Goal: Task Accomplishment & Management: Use online tool/utility

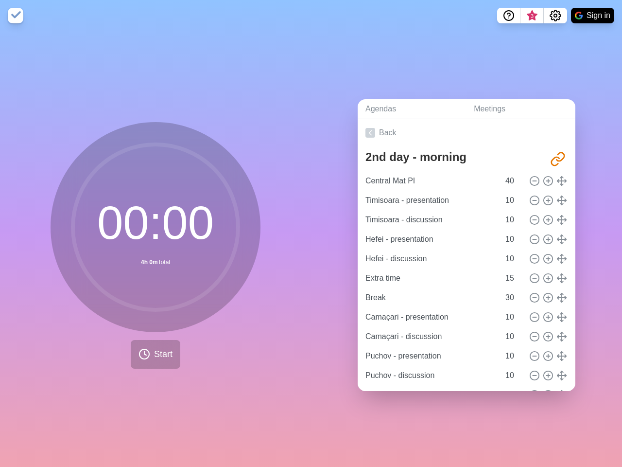
click at [311, 233] on div "Agendas Meetings Back 2nd day - morning [URL][DOMAIN_NAME] Central Mat PI 40 Ti…" at bounding box center [466, 249] width 311 height 436
click at [508, 16] on icon "Help" at bounding box center [508, 14] width 3 height 3
click at [532, 16] on span "3" at bounding box center [532, 16] width 8 height 8
click at [532, 18] on span "3" at bounding box center [532, 16] width 8 height 8
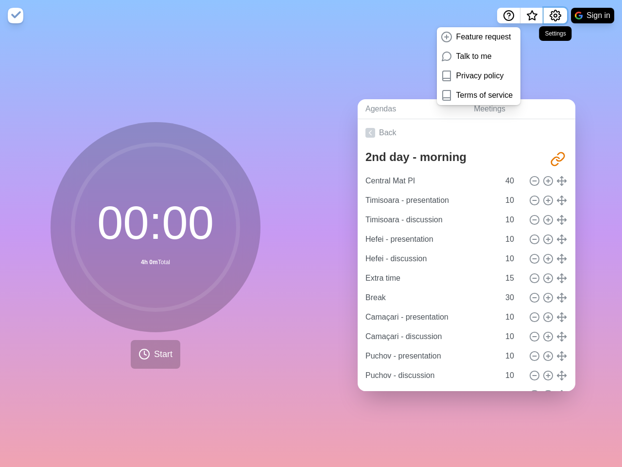
click at [555, 16] on icon "Settings" at bounding box center [556, 16] width 12 height 12
click at [593, 16] on button "Sign in" at bounding box center [592, 16] width 43 height 16
click at [154, 349] on span "Start" at bounding box center [163, 354] width 18 height 13
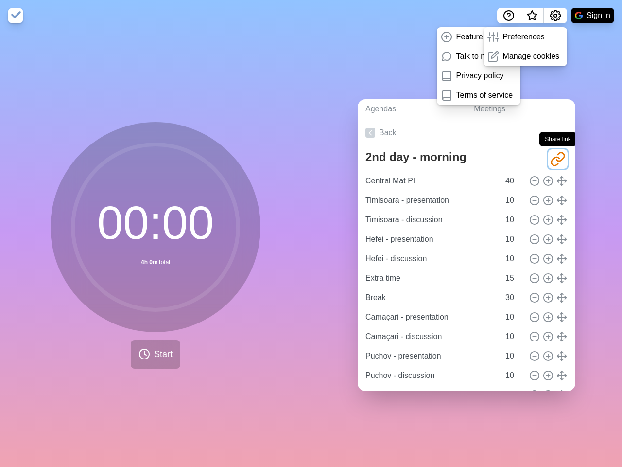
click at [550, 155] on icon "Share link" at bounding box center [558, 159] width 16 height 16
click at [546, 181] on line at bounding box center [547, 181] width 3 height 0
